Goal: Information Seeking & Learning: Learn about a topic

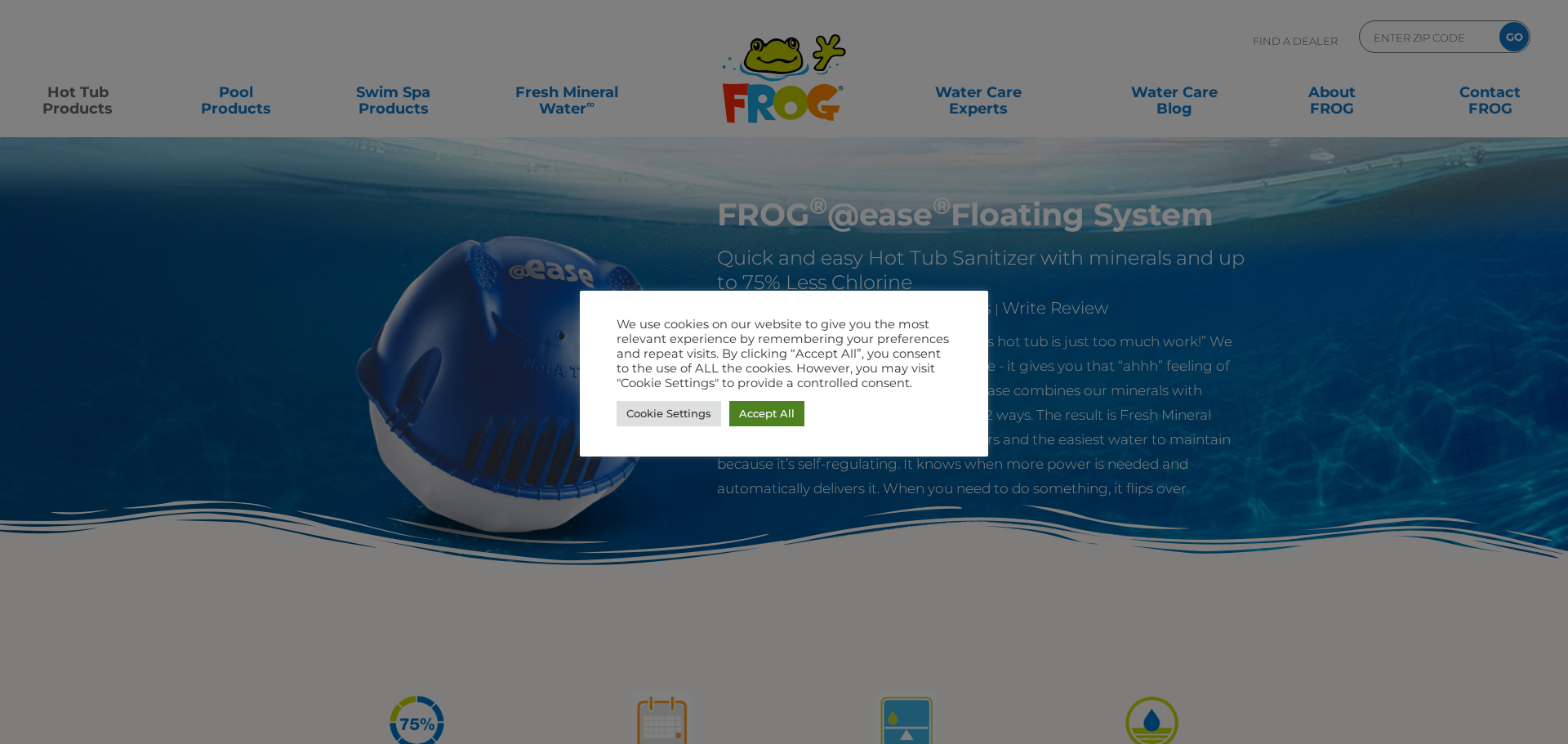
click at [774, 409] on link "Accept All" at bounding box center [766, 413] width 75 height 25
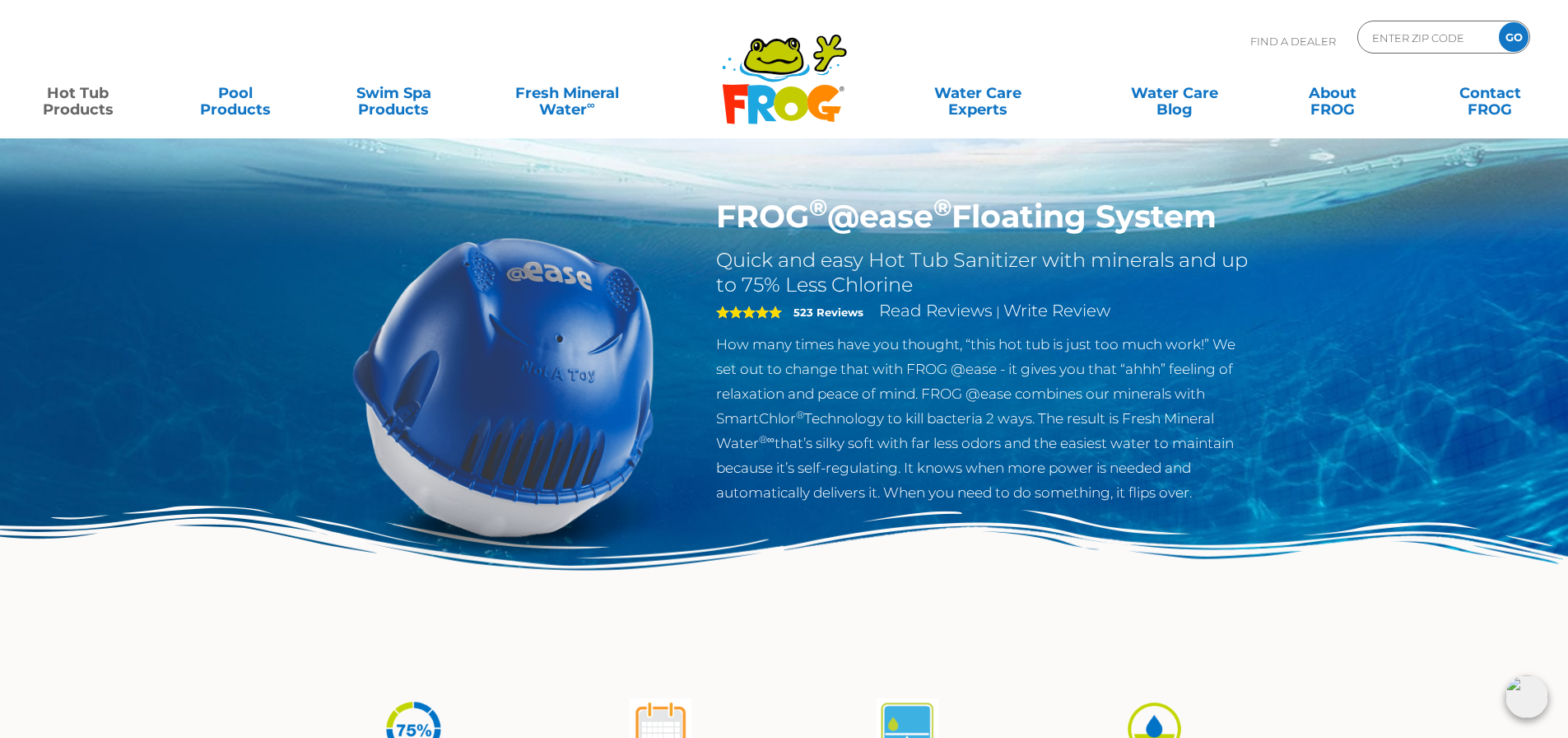
click at [189, 635] on img at bounding box center [784, 591] width 1568 height 171
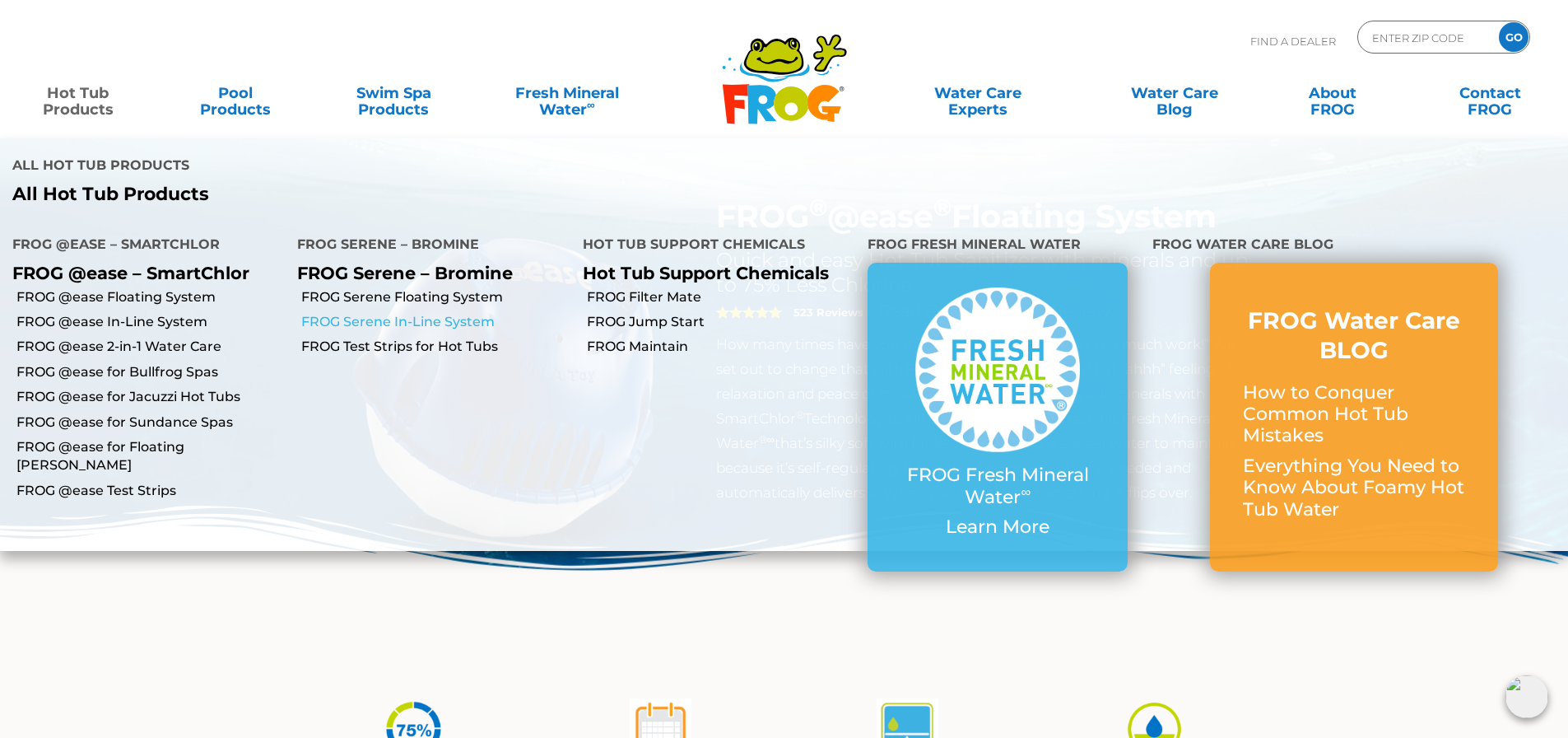
click at [415, 327] on link "FROG Serene In-Line System" at bounding box center [435, 322] width 268 height 18
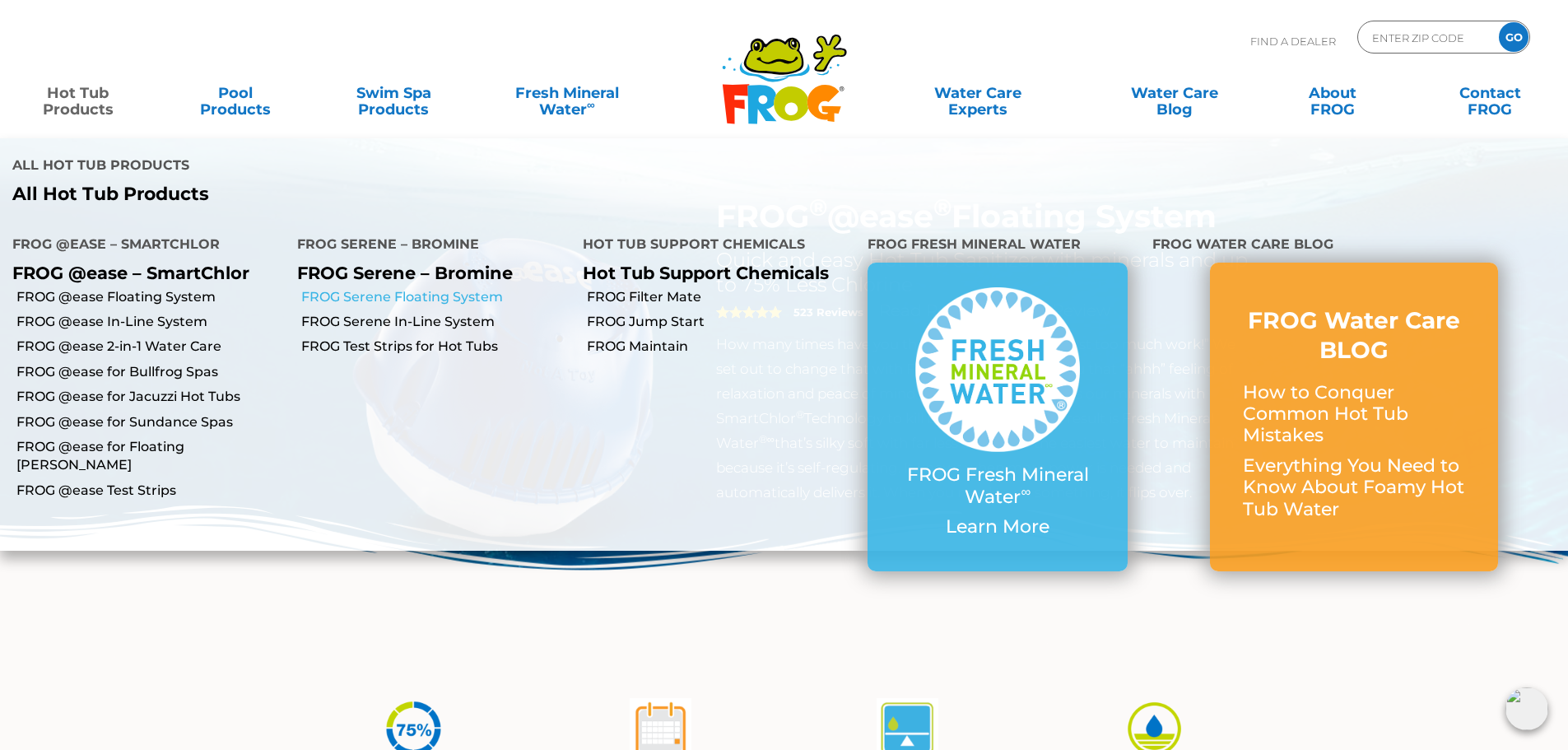
click at [425, 303] on link "FROG Serene Floating System" at bounding box center [435, 296] width 268 height 18
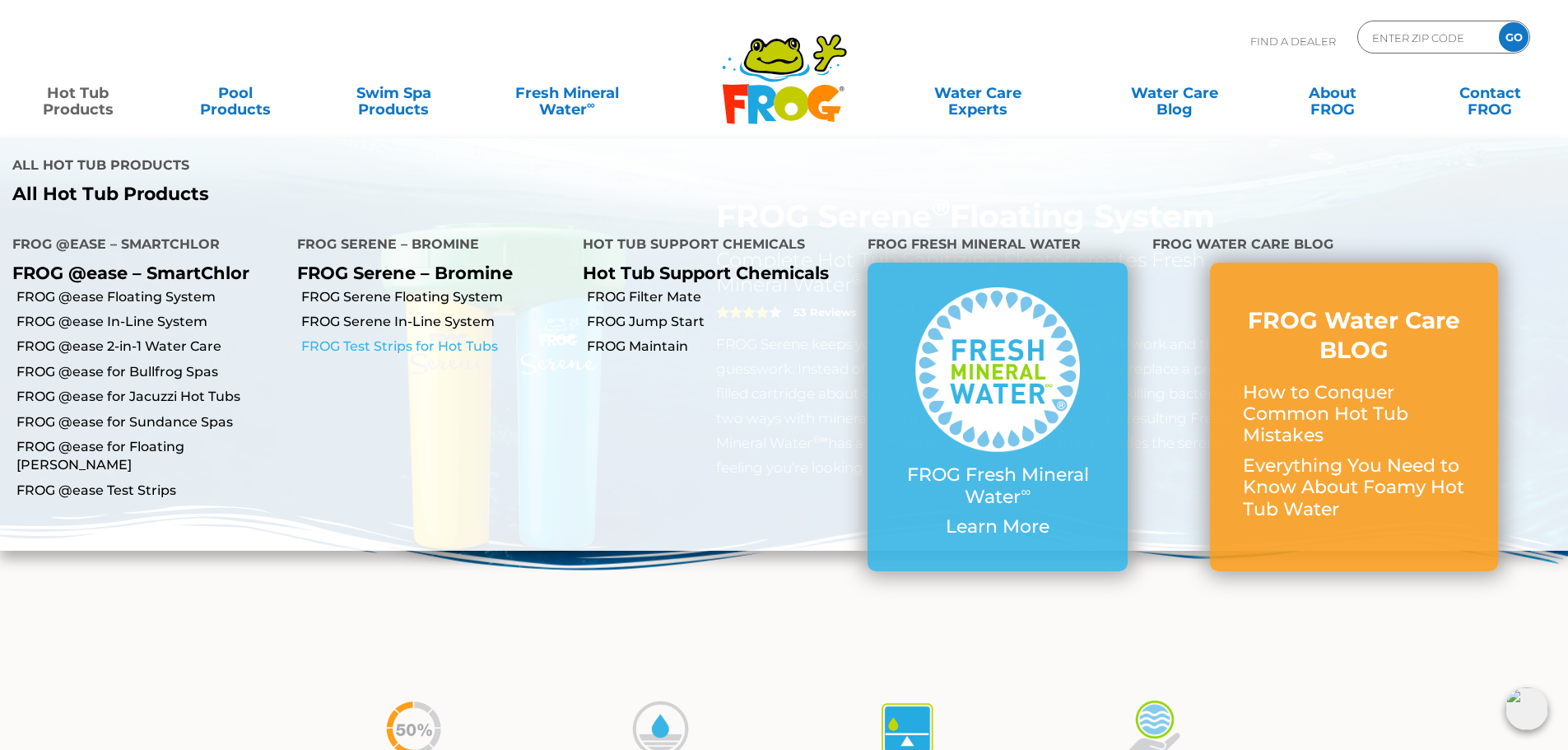
click at [364, 347] on link "FROG Test Strips for Hot Tubs" at bounding box center [435, 346] width 268 height 18
